Goal: Communication & Community: Answer question/provide support

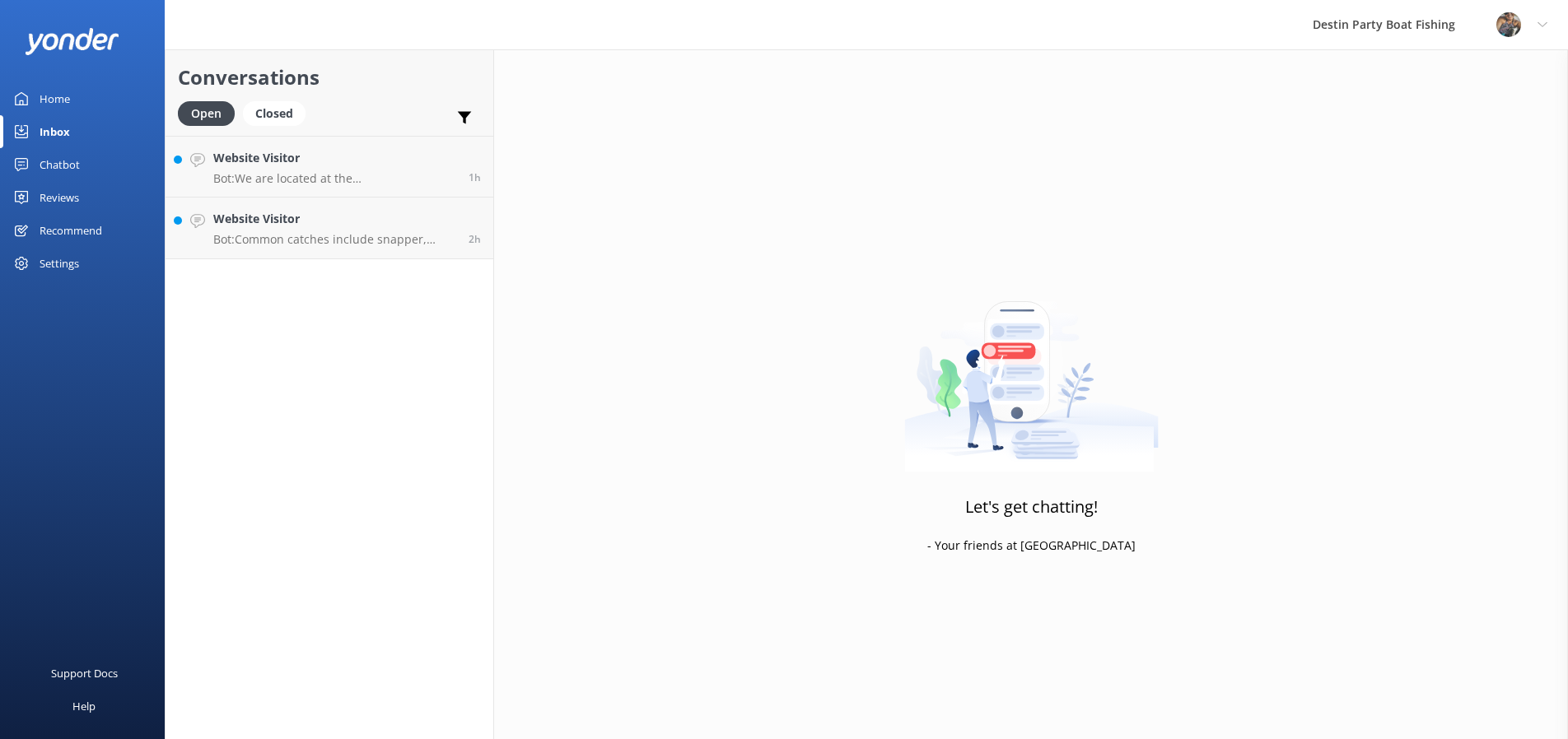
click at [339, 174] on p "Bot: We are located at the [GEOGRAPHIC_DATA] at [STREET_ADDRESS][US_STATE], whi…" at bounding box center [334, 179] width 243 height 15
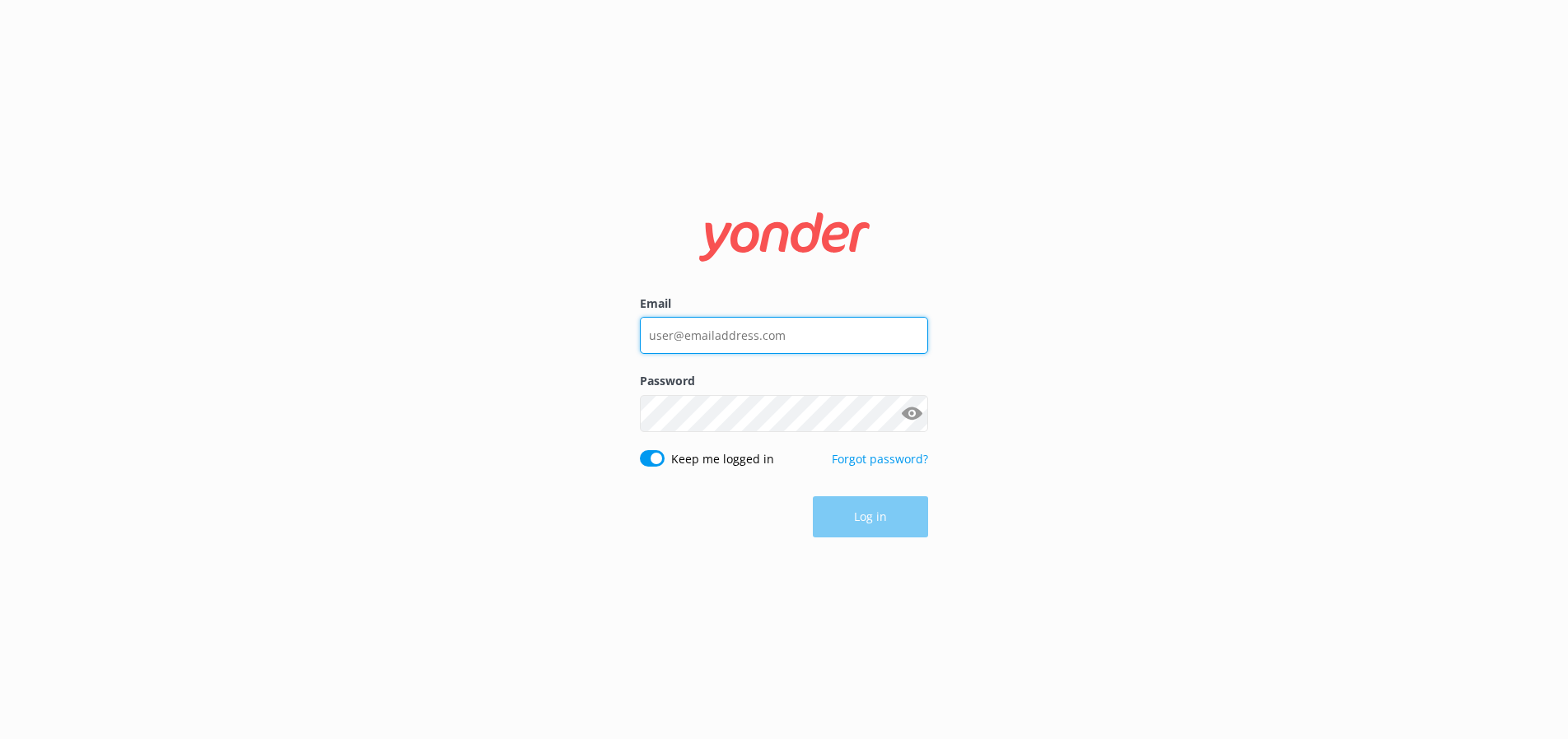
type input "[EMAIL_ADDRESS][DOMAIN_NAME]"
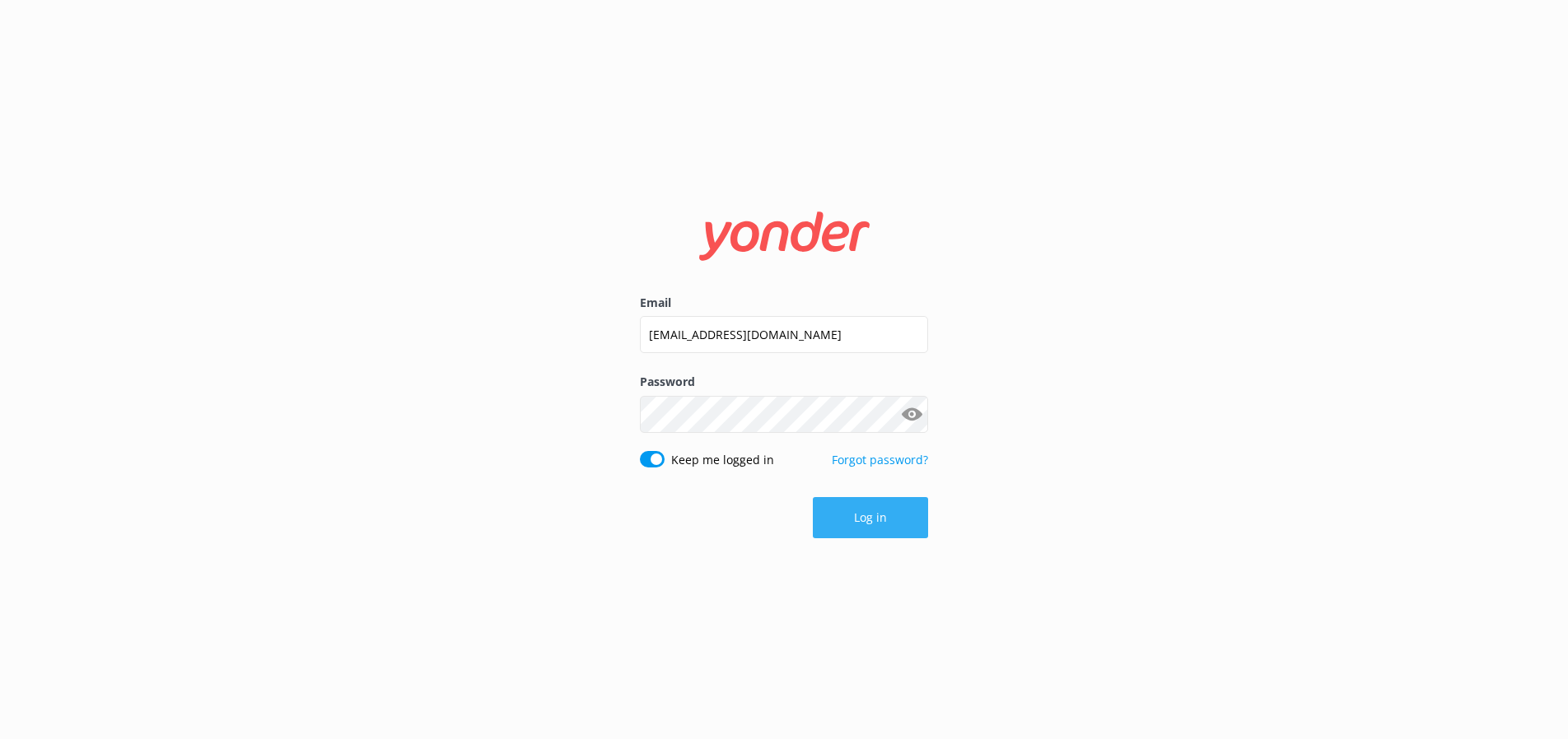
click at [873, 522] on button "Log in" at bounding box center [871, 518] width 115 height 42
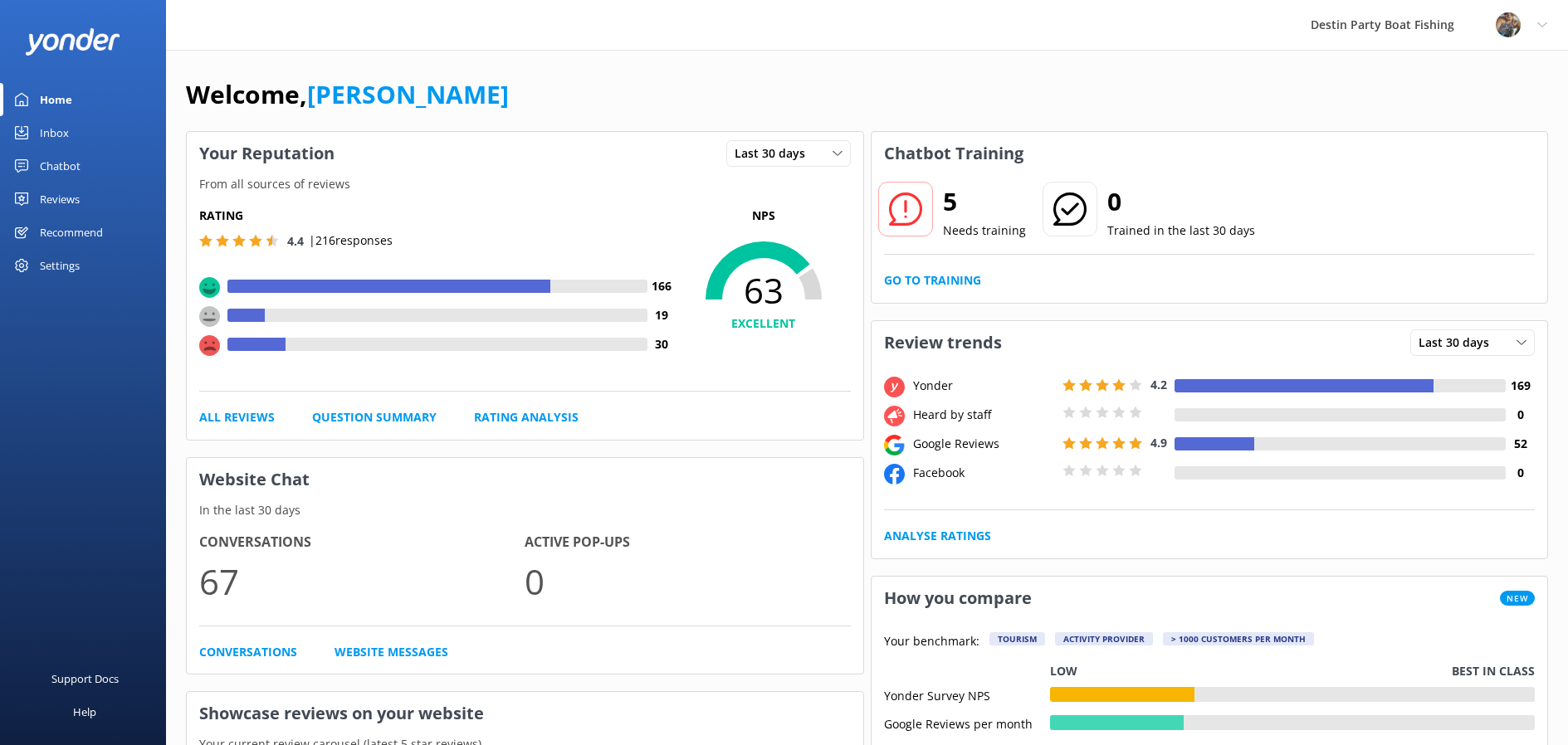
click at [20, 141] on link "Inbox" at bounding box center [83, 133] width 166 height 33
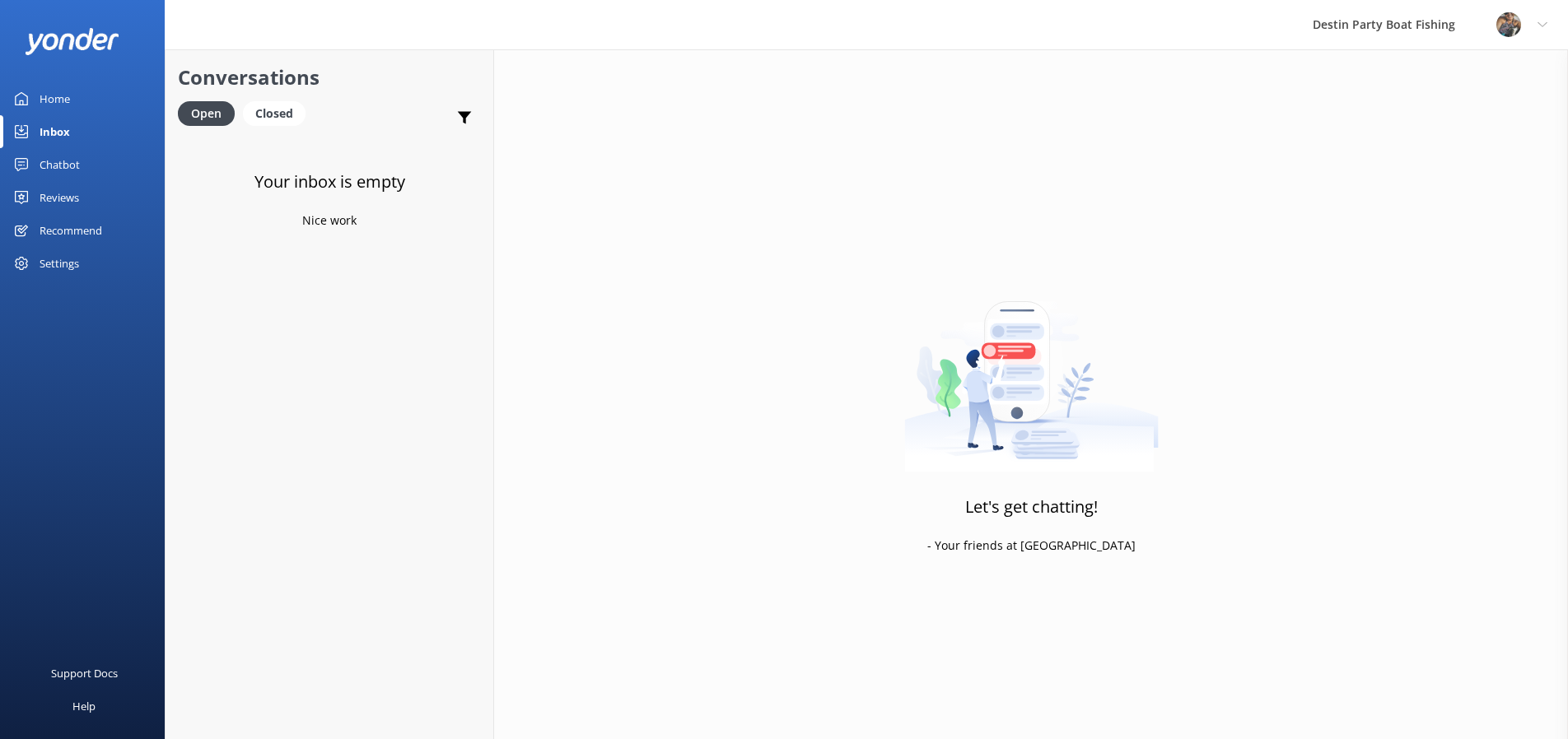
click at [76, 186] on div "Reviews" at bounding box center [60, 197] width 40 height 33
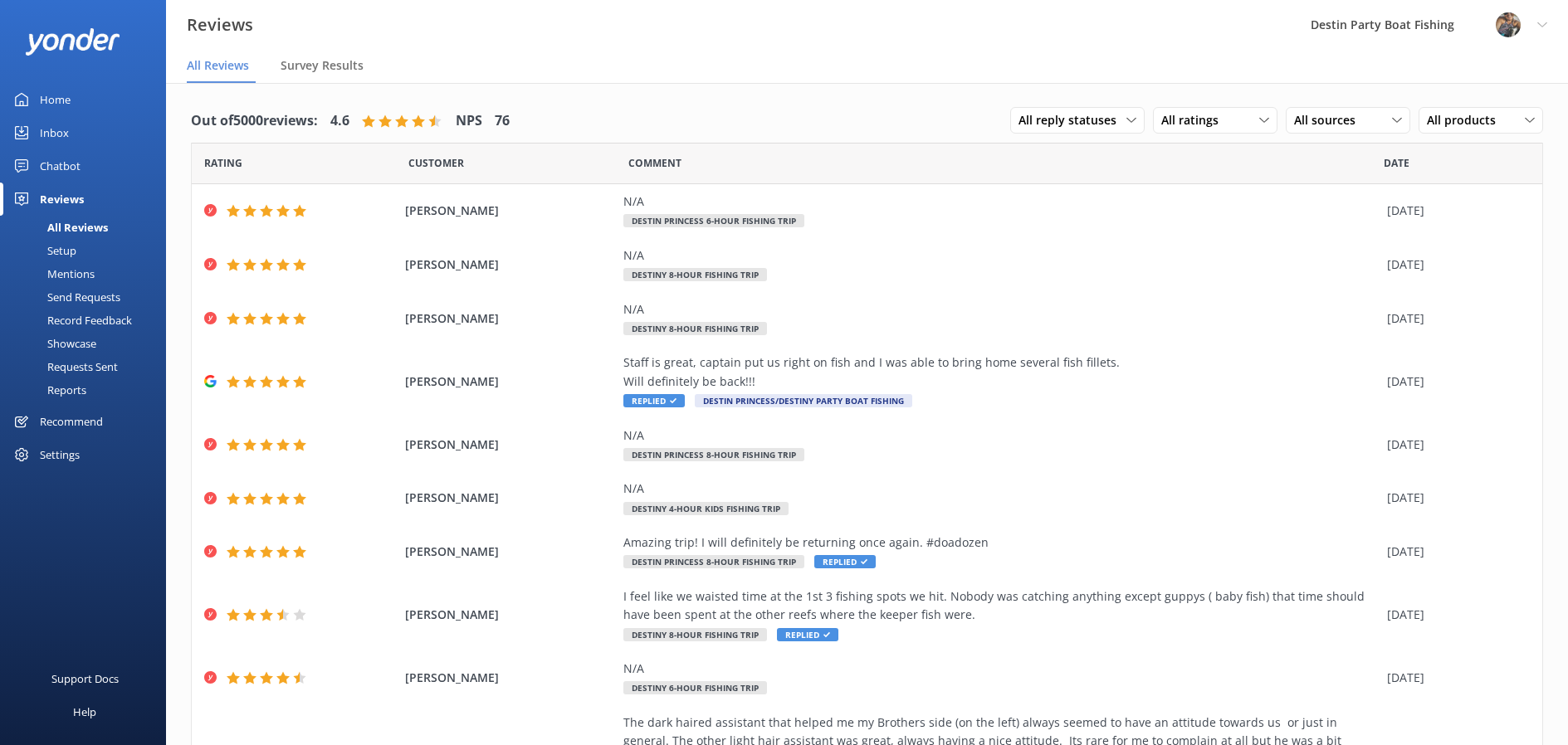
click at [52, 139] on div "Inbox" at bounding box center [54, 133] width 29 height 33
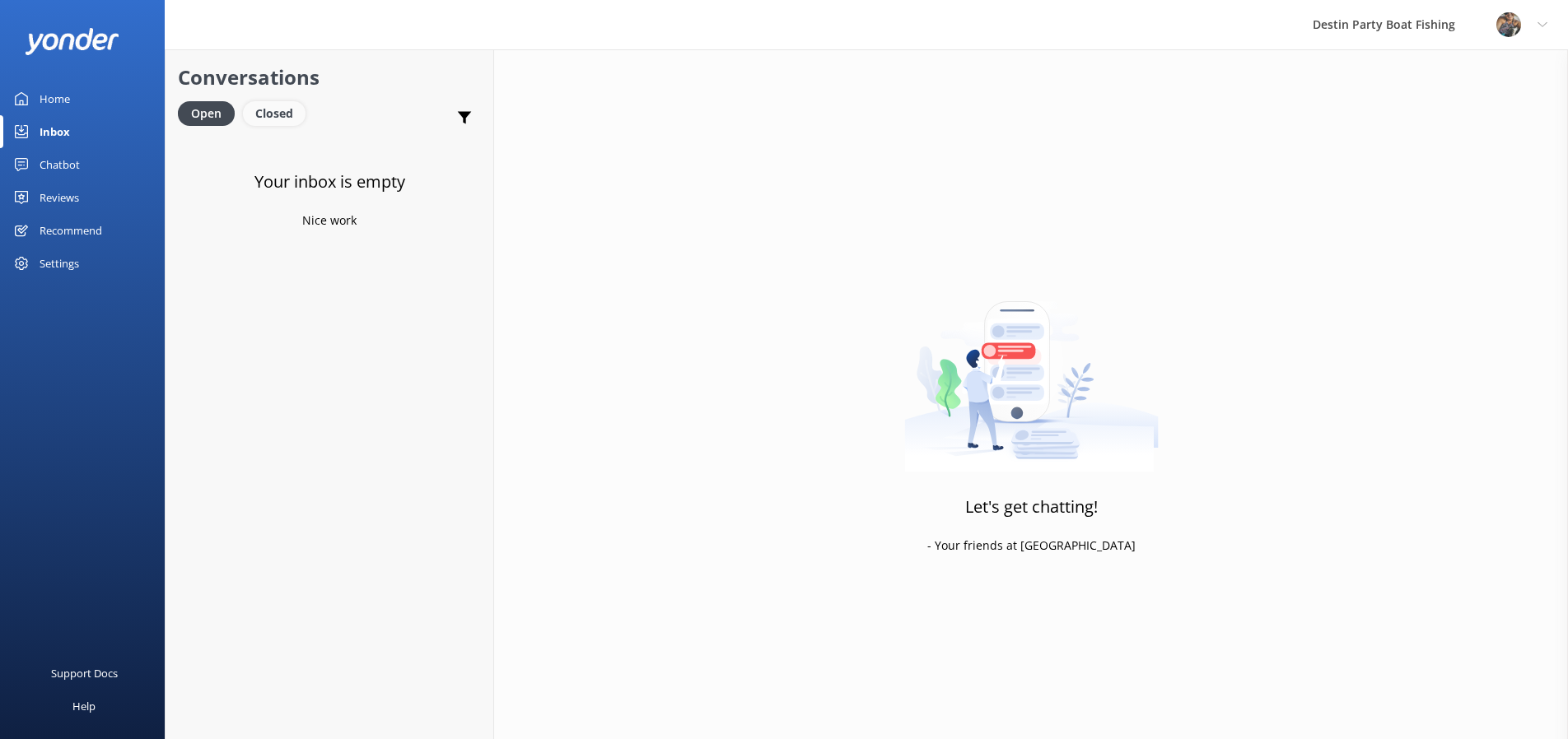
click at [263, 117] on div "Closed" at bounding box center [274, 114] width 62 height 25
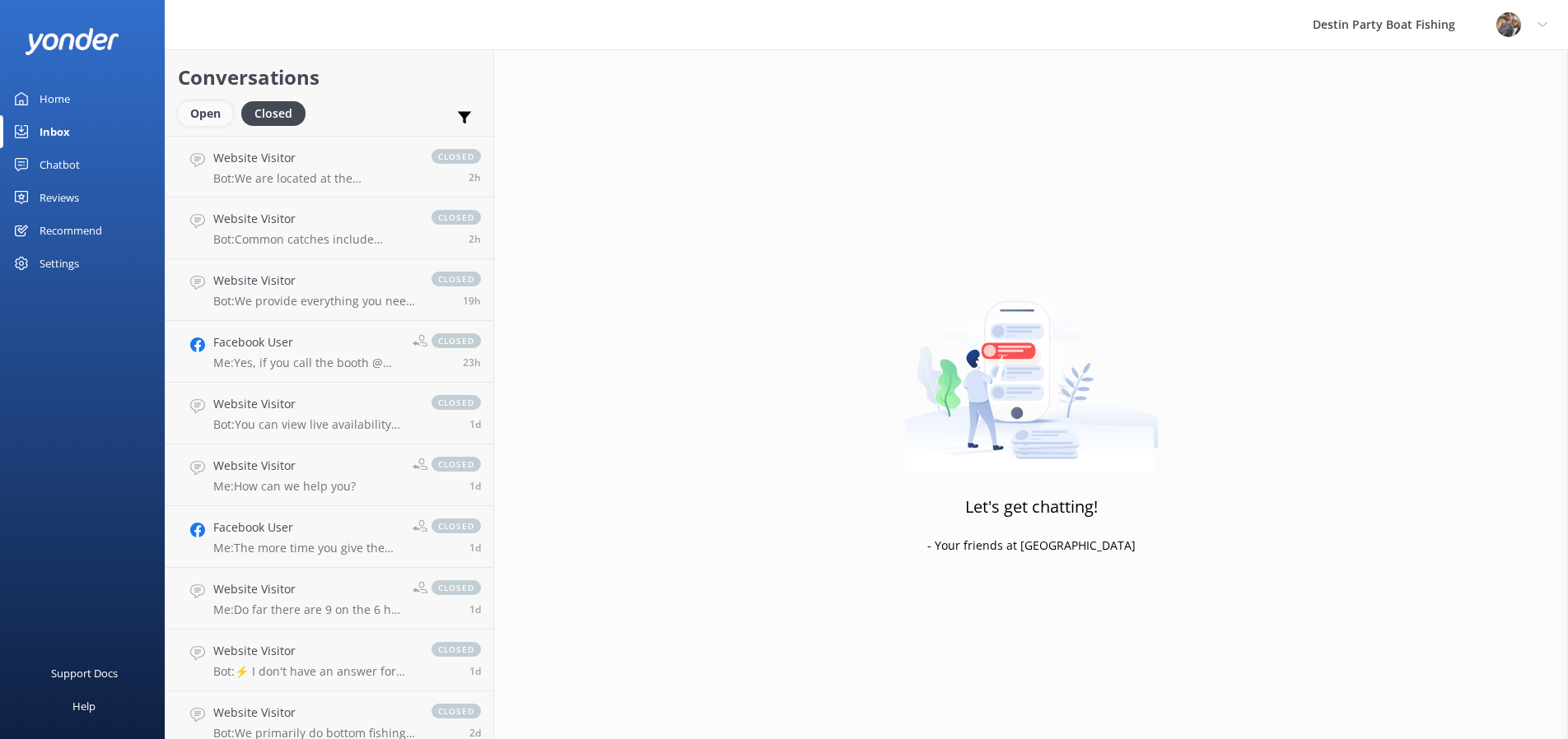
click at [197, 122] on div "Open" at bounding box center [205, 114] width 55 height 25
